Goal: Use online tool/utility: Utilize a website feature to perform a specific function

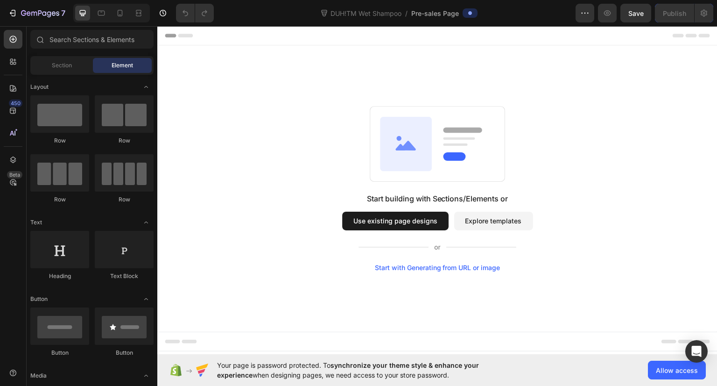
click at [447, 268] on div "Start with Generating from URL or image" at bounding box center [438, 266] width 126 height 7
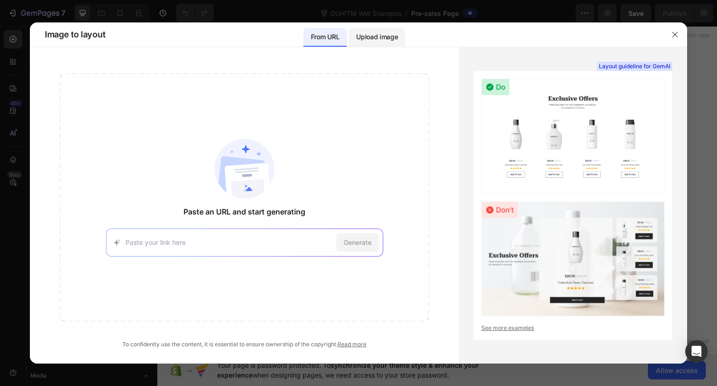
click at [362, 35] on p "Upload image" at bounding box center [377, 36] width 42 height 11
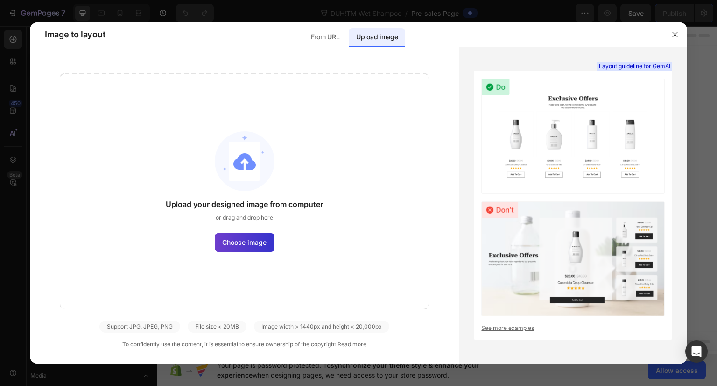
click at [242, 242] on span "Choose image" at bounding box center [244, 242] width 44 height 10
click at [0, 0] on input "Choose image" at bounding box center [0, 0] width 0 height 0
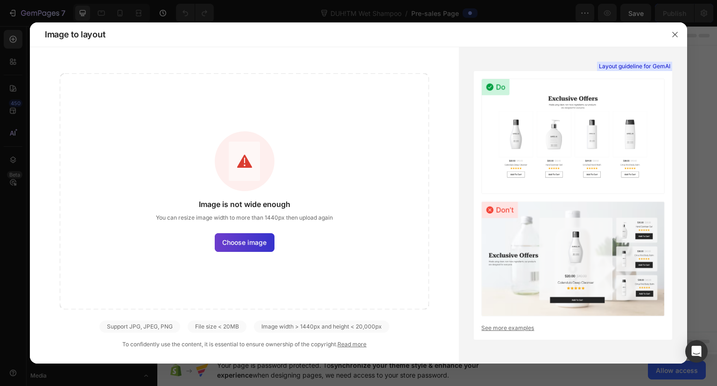
click at [239, 243] on span "Choose image" at bounding box center [244, 242] width 44 height 10
click at [0, 0] on input "Choose image" at bounding box center [0, 0] width 0 height 0
